Goal: Navigation & Orientation: Find specific page/section

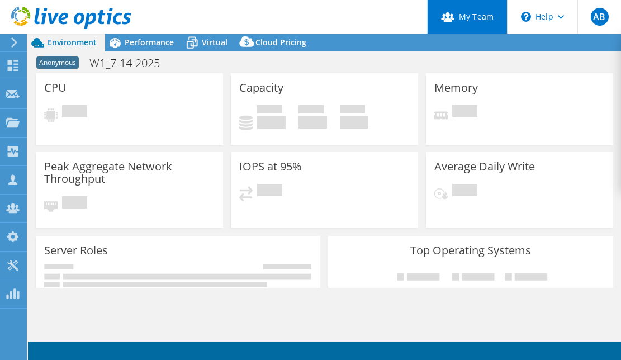
select select "USEast"
select select "USD"
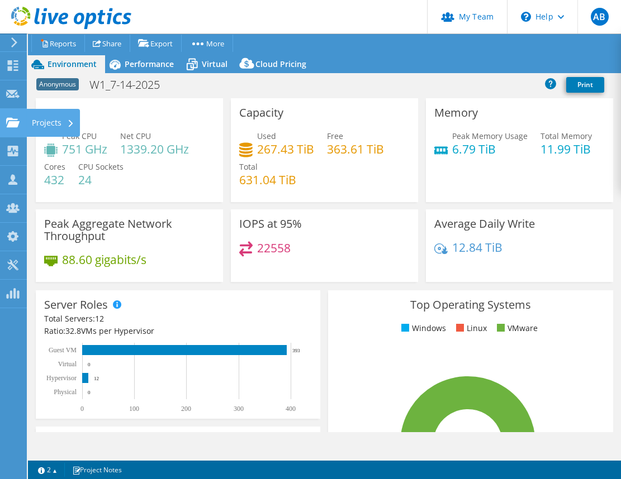
click at [16, 119] on use at bounding box center [12, 121] width 13 height 9
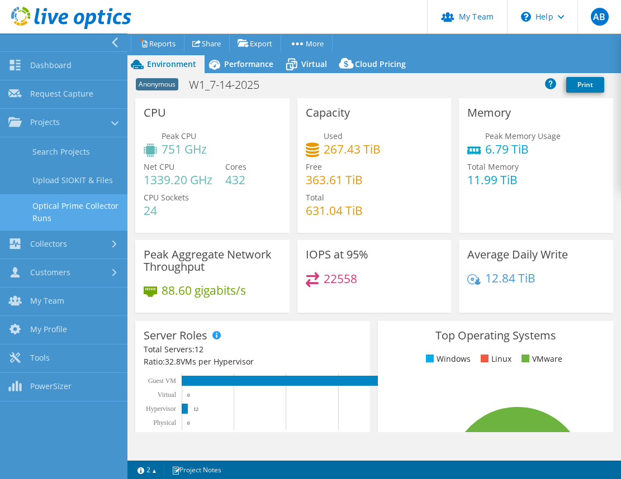
click at [60, 210] on link "Optical Prime Collector Runs" at bounding box center [63, 212] width 127 height 36
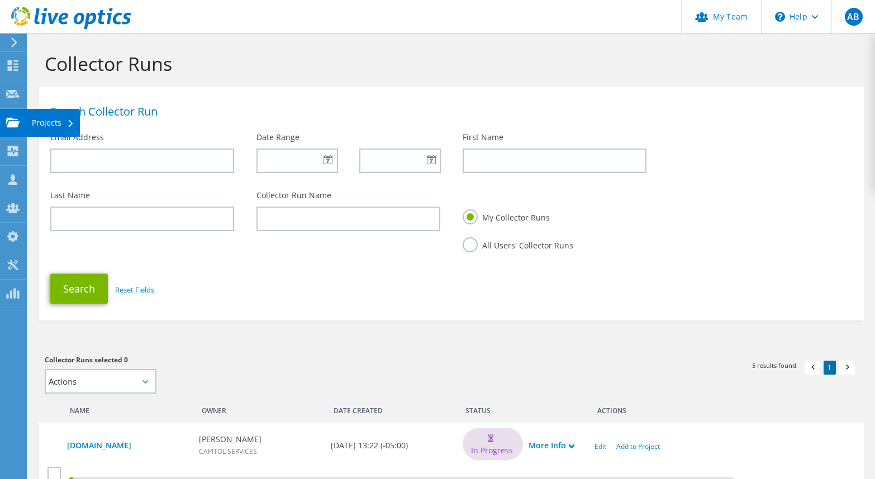
click at [13, 118] on use at bounding box center [12, 121] width 13 height 9
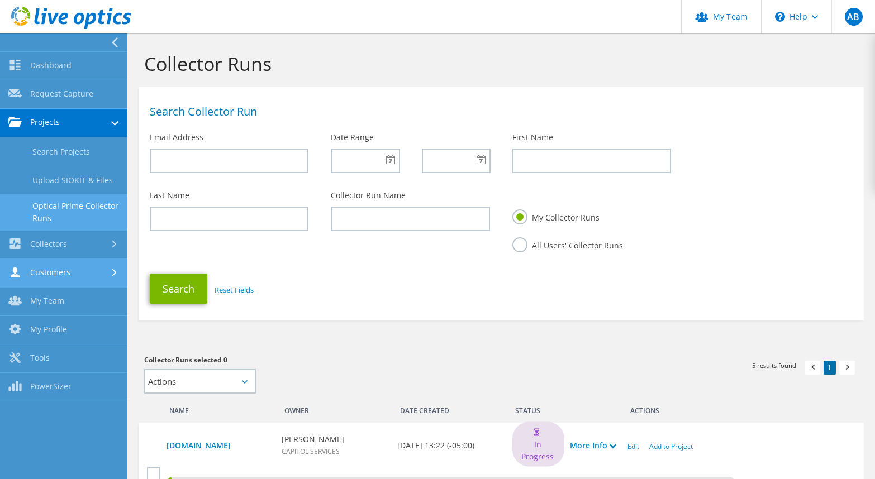
click at [70, 272] on link "Customers" at bounding box center [63, 273] width 127 height 28
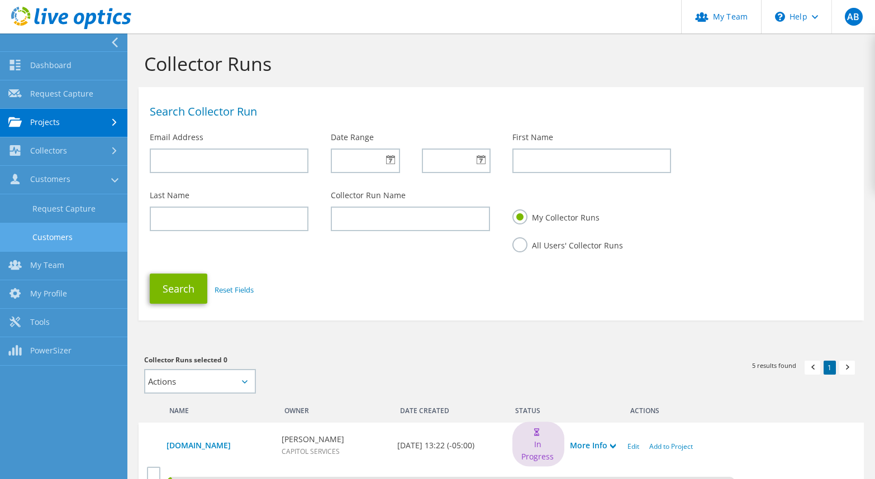
click at [58, 239] on link "Customers" at bounding box center [63, 237] width 127 height 28
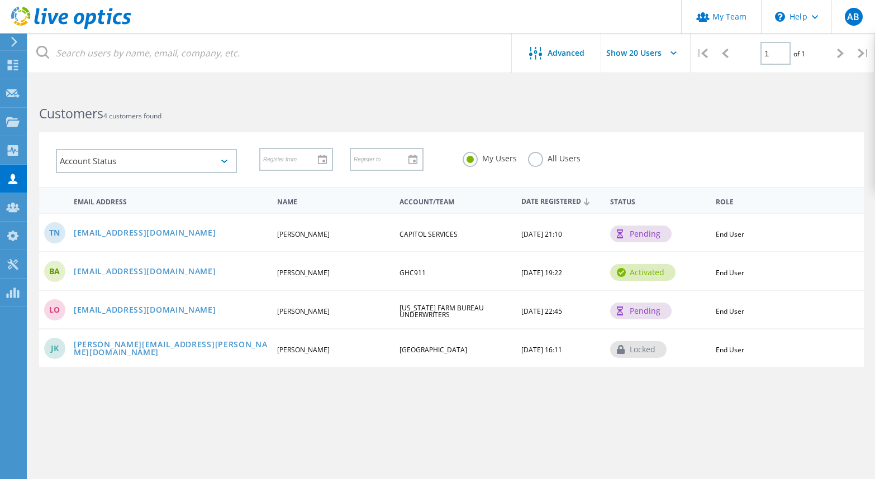
scroll to position [4, 0]
